Goal: Find specific page/section: Find specific page/section

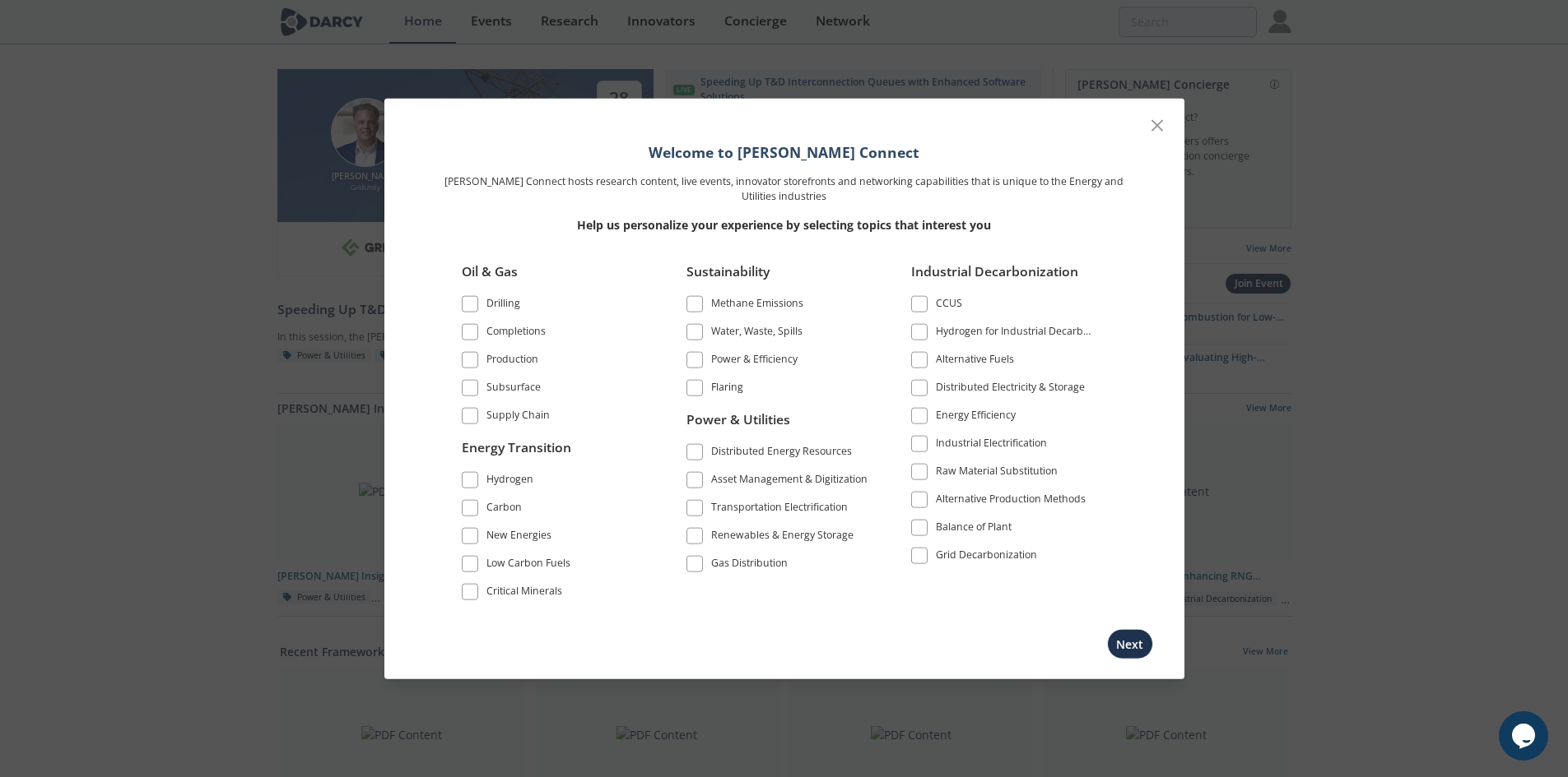
click at [745, 361] on div "Power & Efficiency" at bounding box center [754, 361] width 87 height 20
click at [803, 531] on div "Renewables & Energy Storage" at bounding box center [782, 538] width 142 height 20
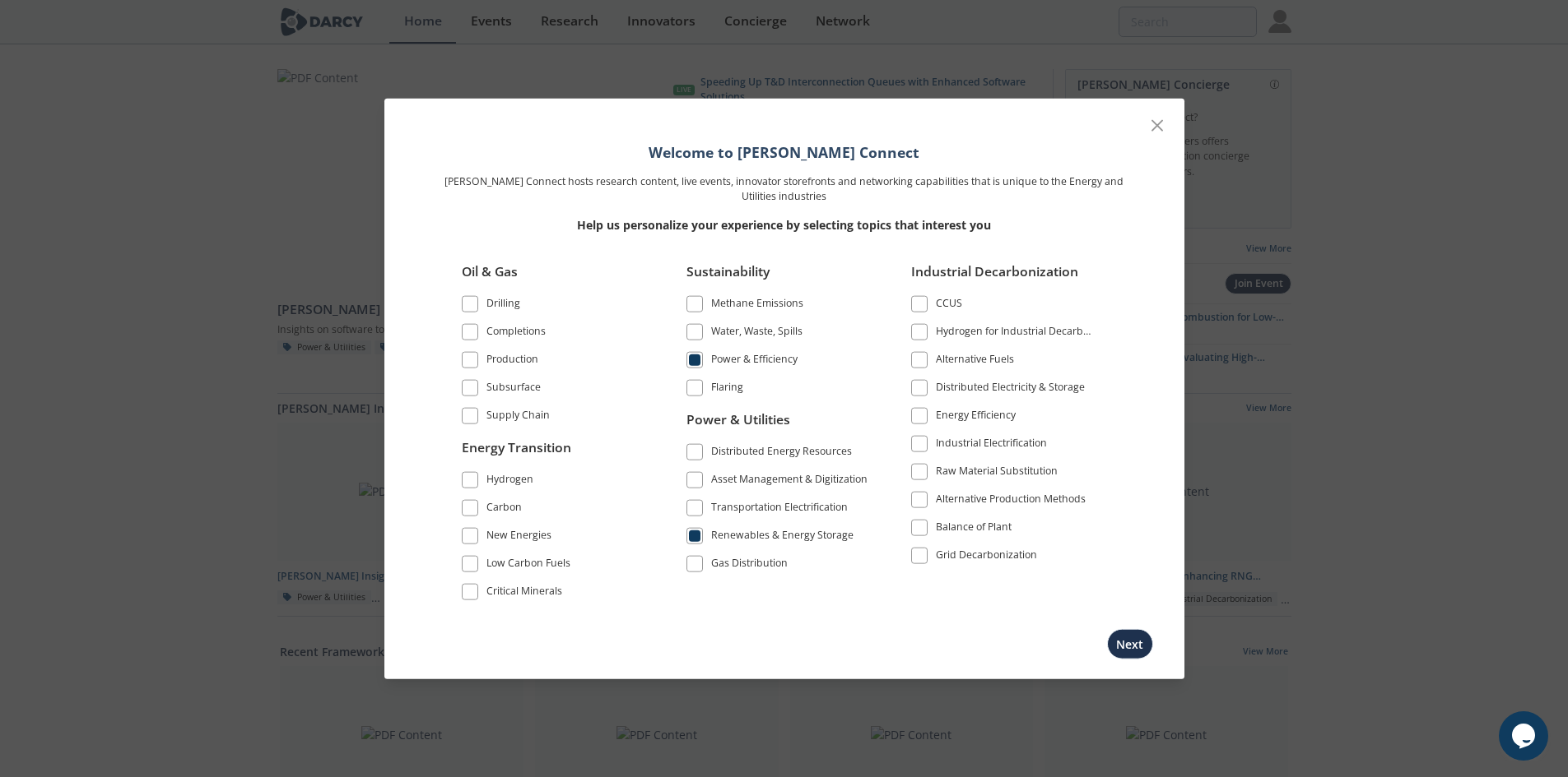
click at [757, 561] on div "Gas Distribution" at bounding box center [749, 566] width 77 height 20
click at [1111, 640] on button "Next" at bounding box center [1130, 645] width 46 height 31
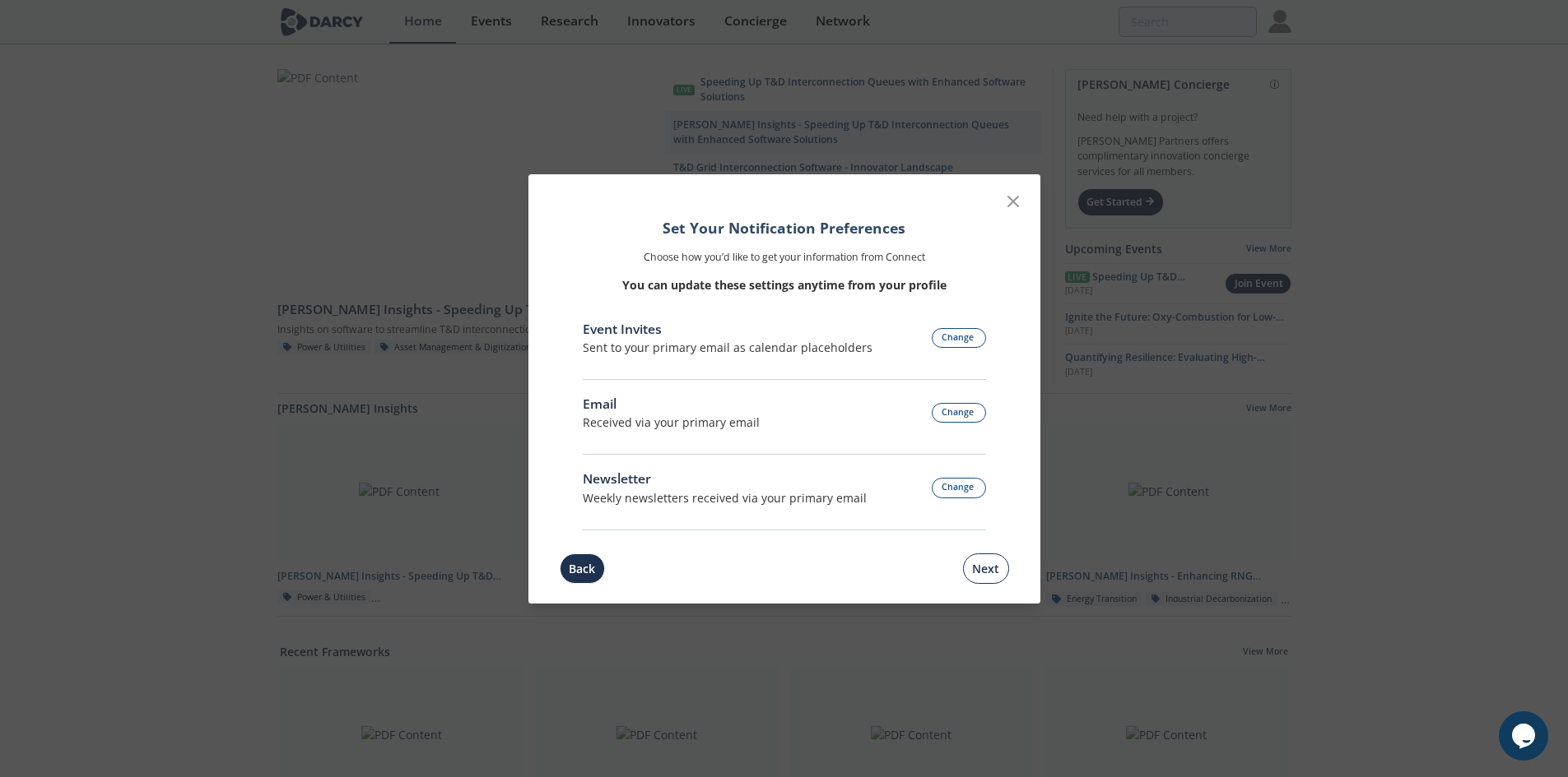
click at [982, 571] on button "Next" at bounding box center [986, 569] width 46 height 31
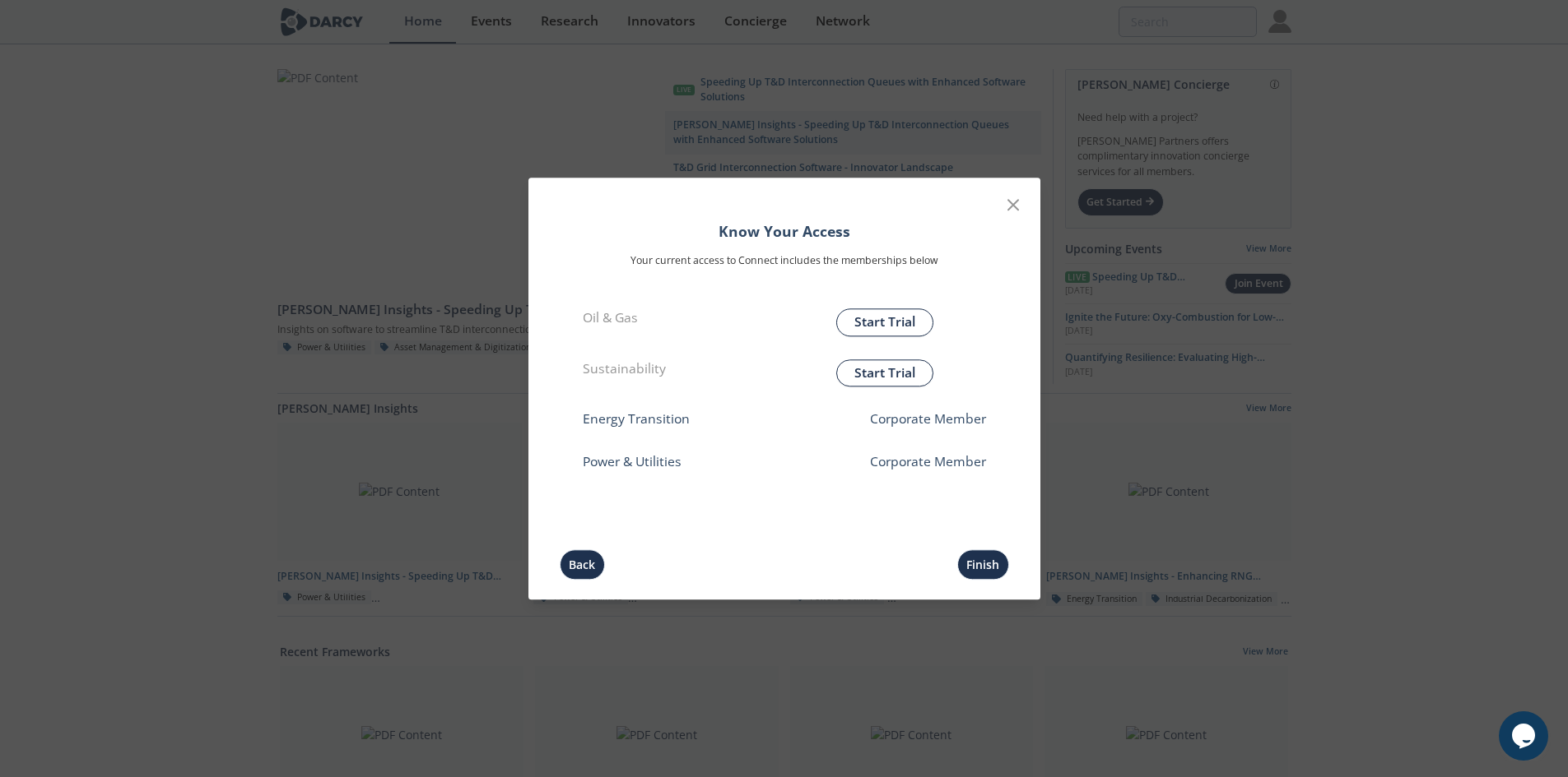
drag, startPoint x: 1014, startPoint y: 201, endPoint x: 999, endPoint y: 197, distance: 15.5
click at [1014, 199] on icon at bounding box center [1013, 205] width 20 height 20
